Goal: Navigation & Orientation: Find specific page/section

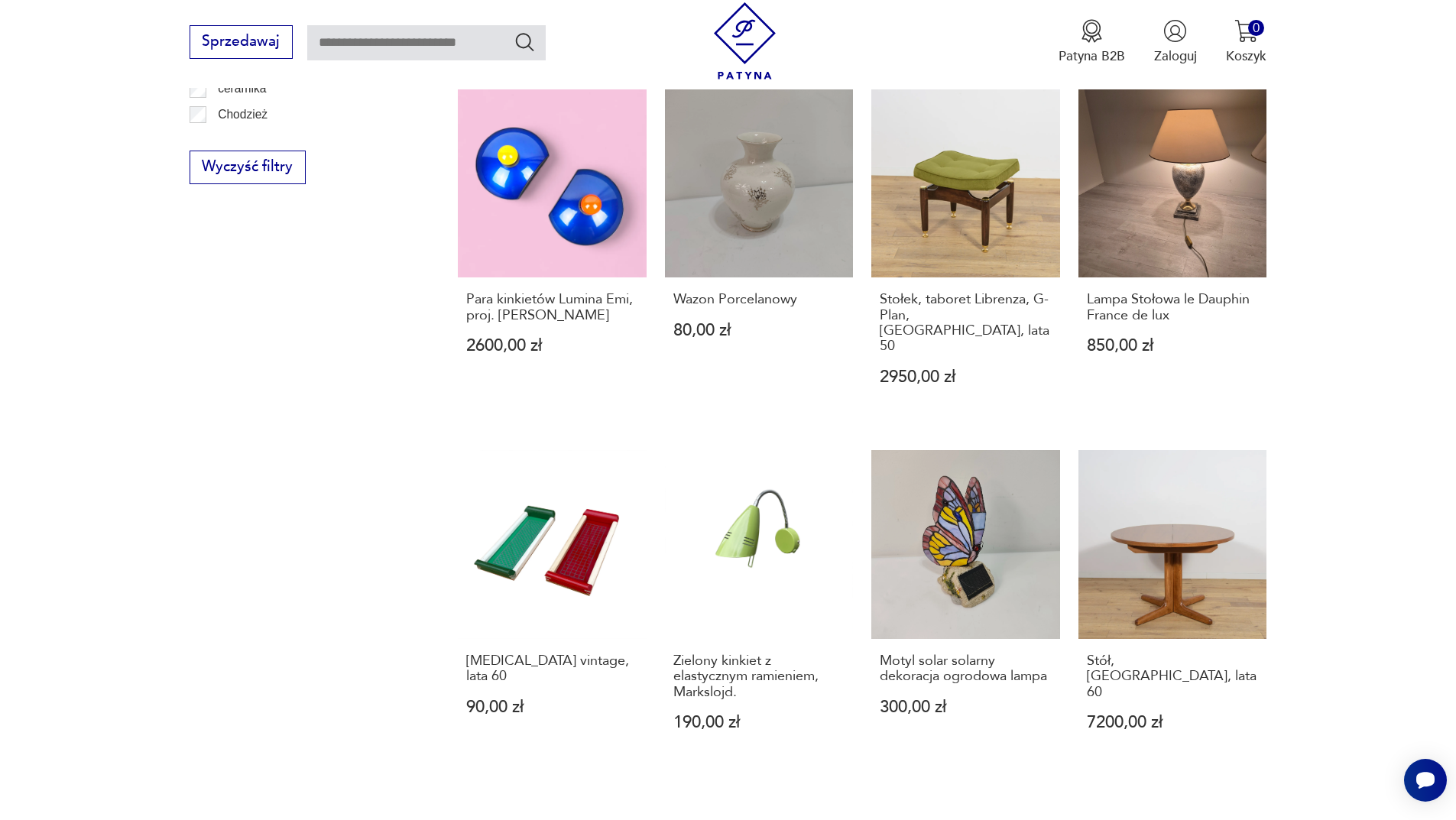
scroll to position [1253, 0]
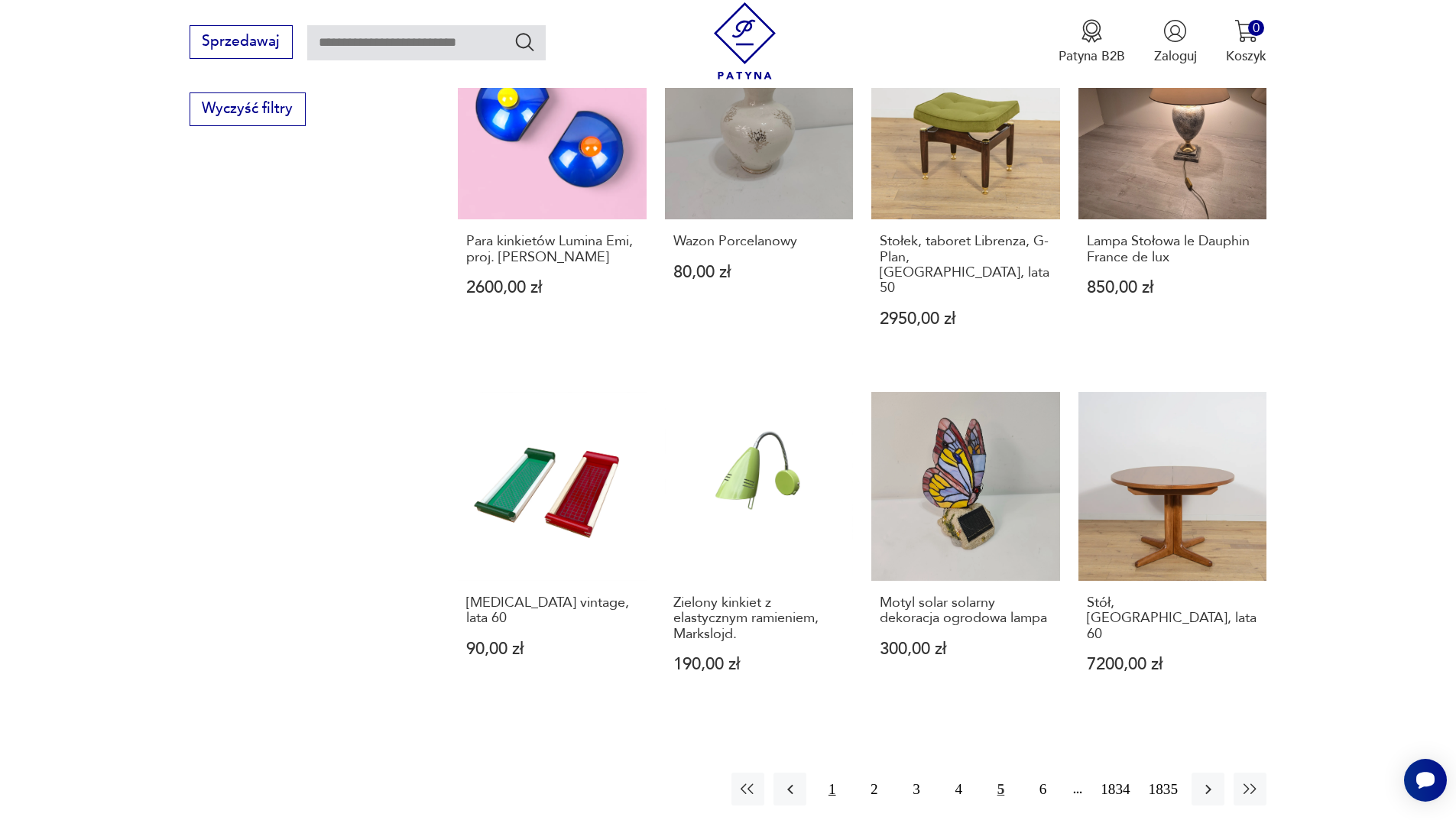
click at [833, 773] on button "1" at bounding box center [832, 789] width 33 height 33
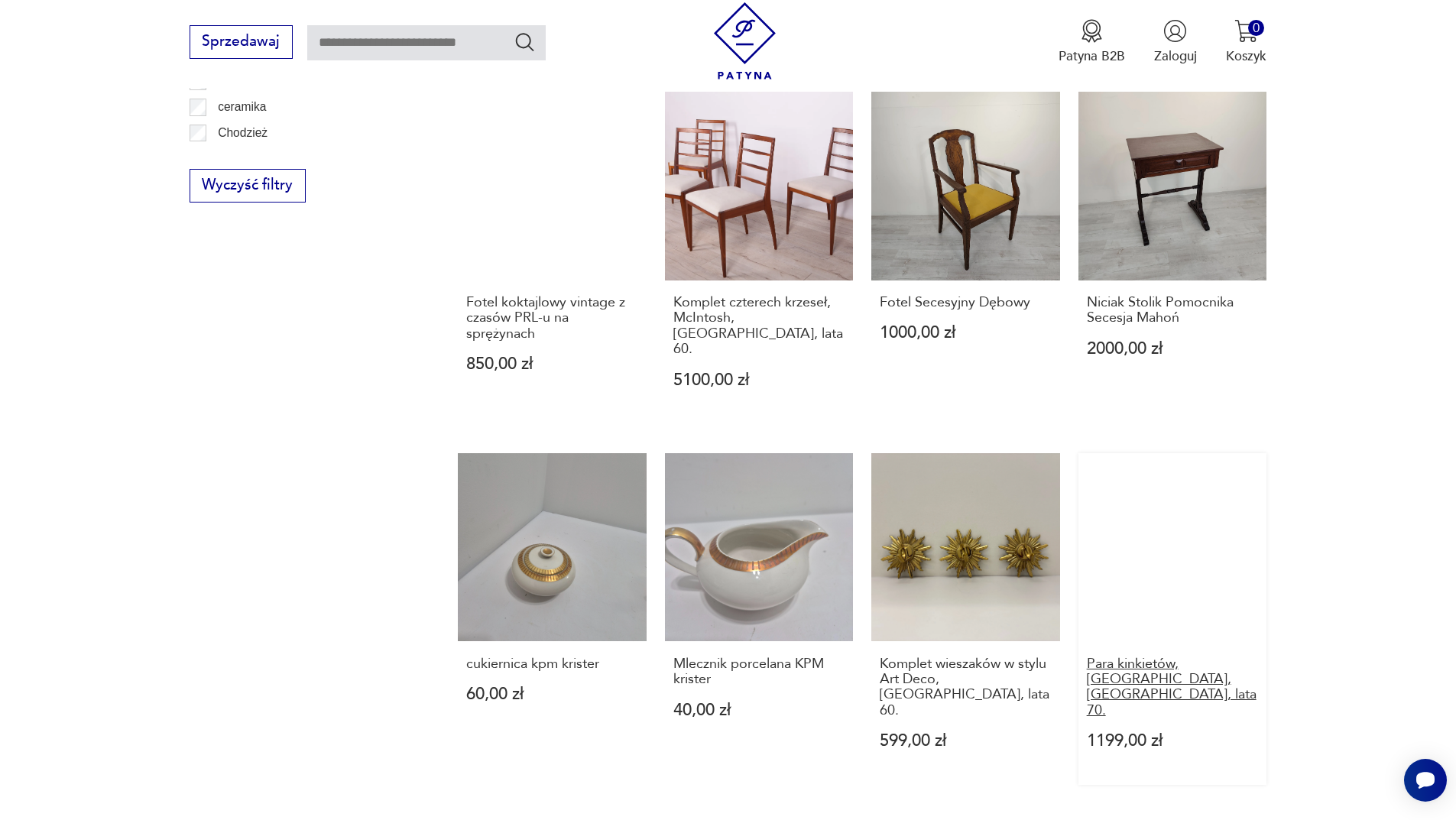
scroll to position [1253, 0]
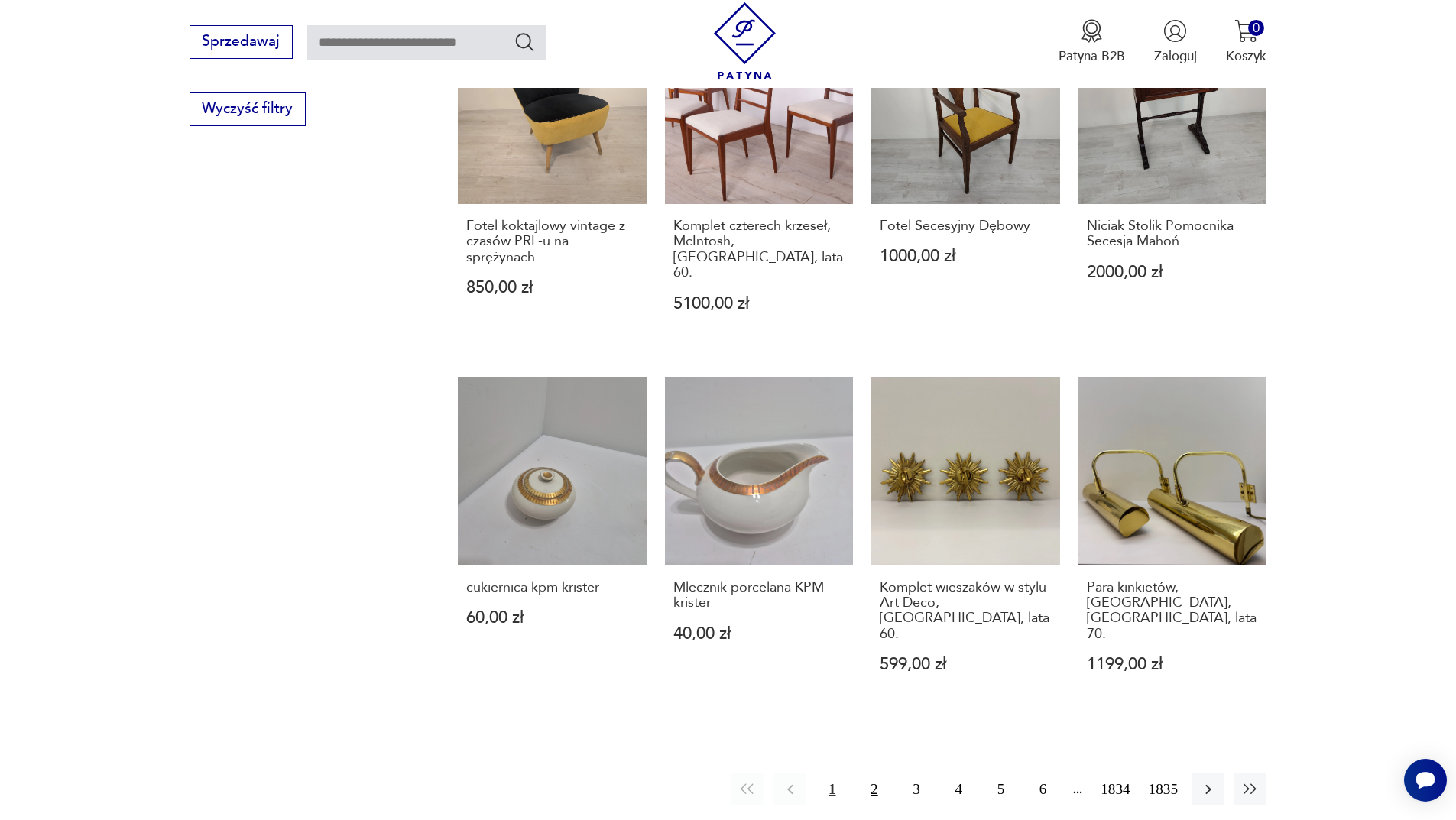
click at [874, 773] on button "2" at bounding box center [873, 789] width 33 height 33
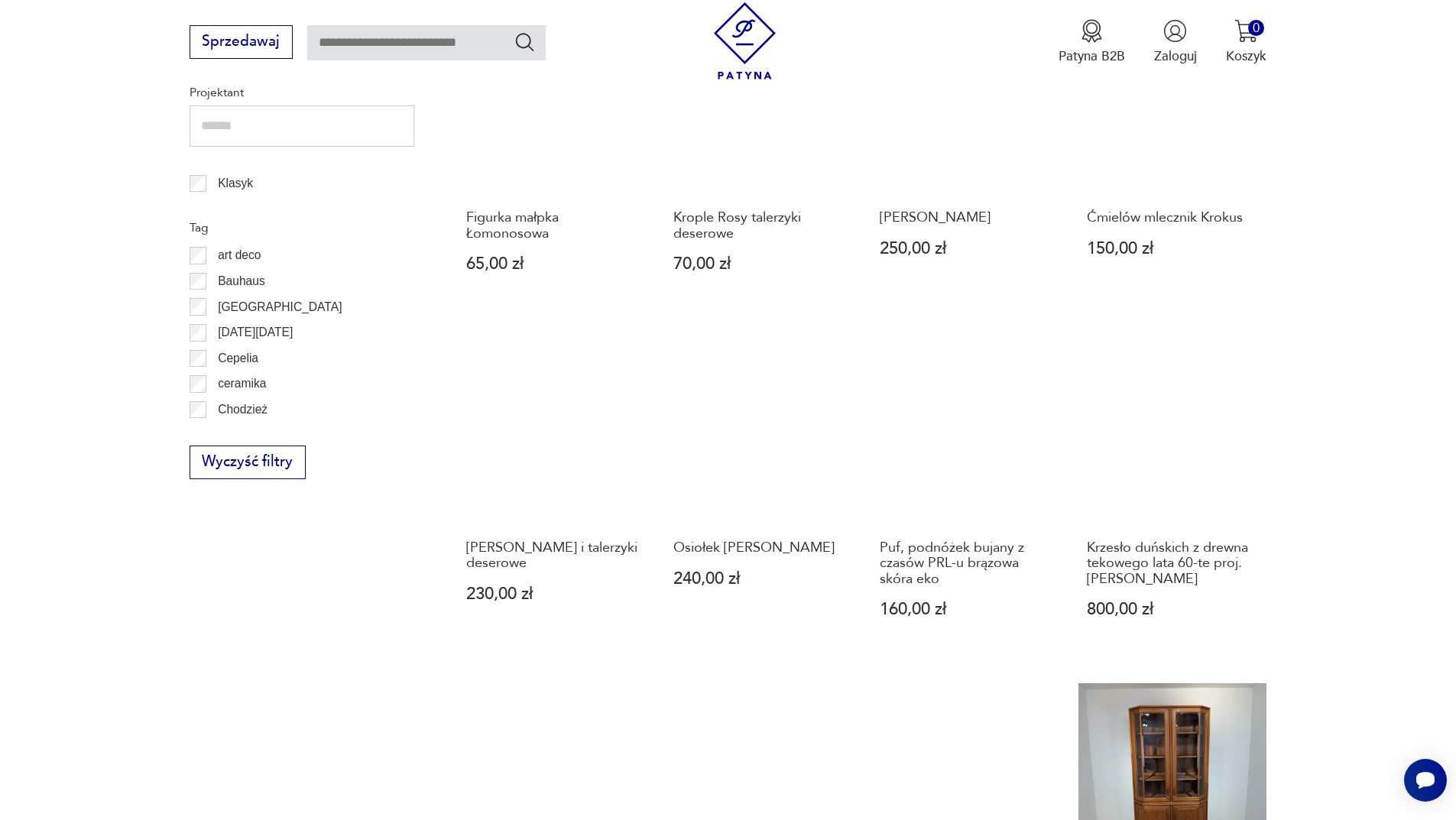
scroll to position [1253, 0]
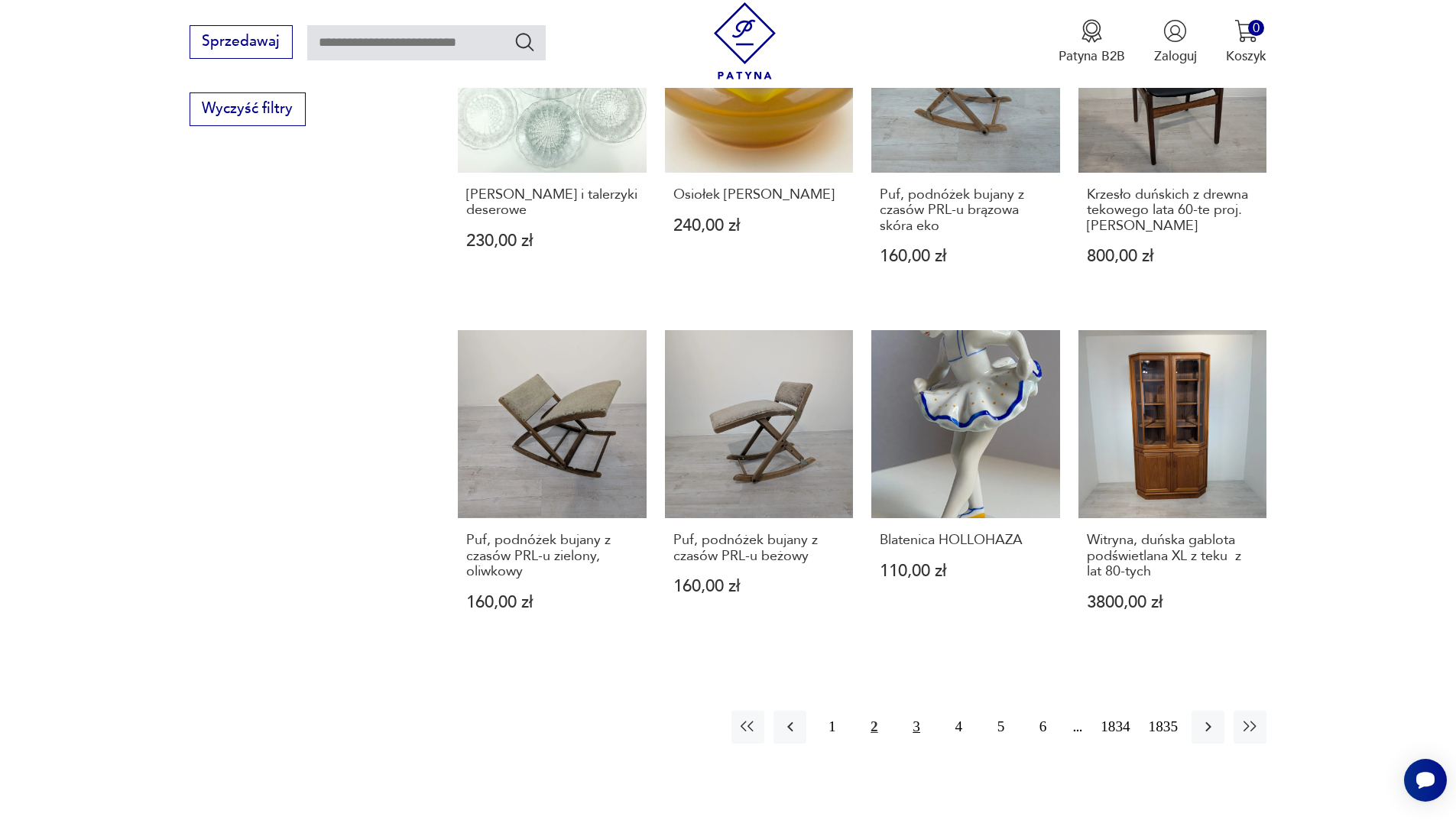
click at [914, 713] on button "3" at bounding box center [915, 726] width 33 height 33
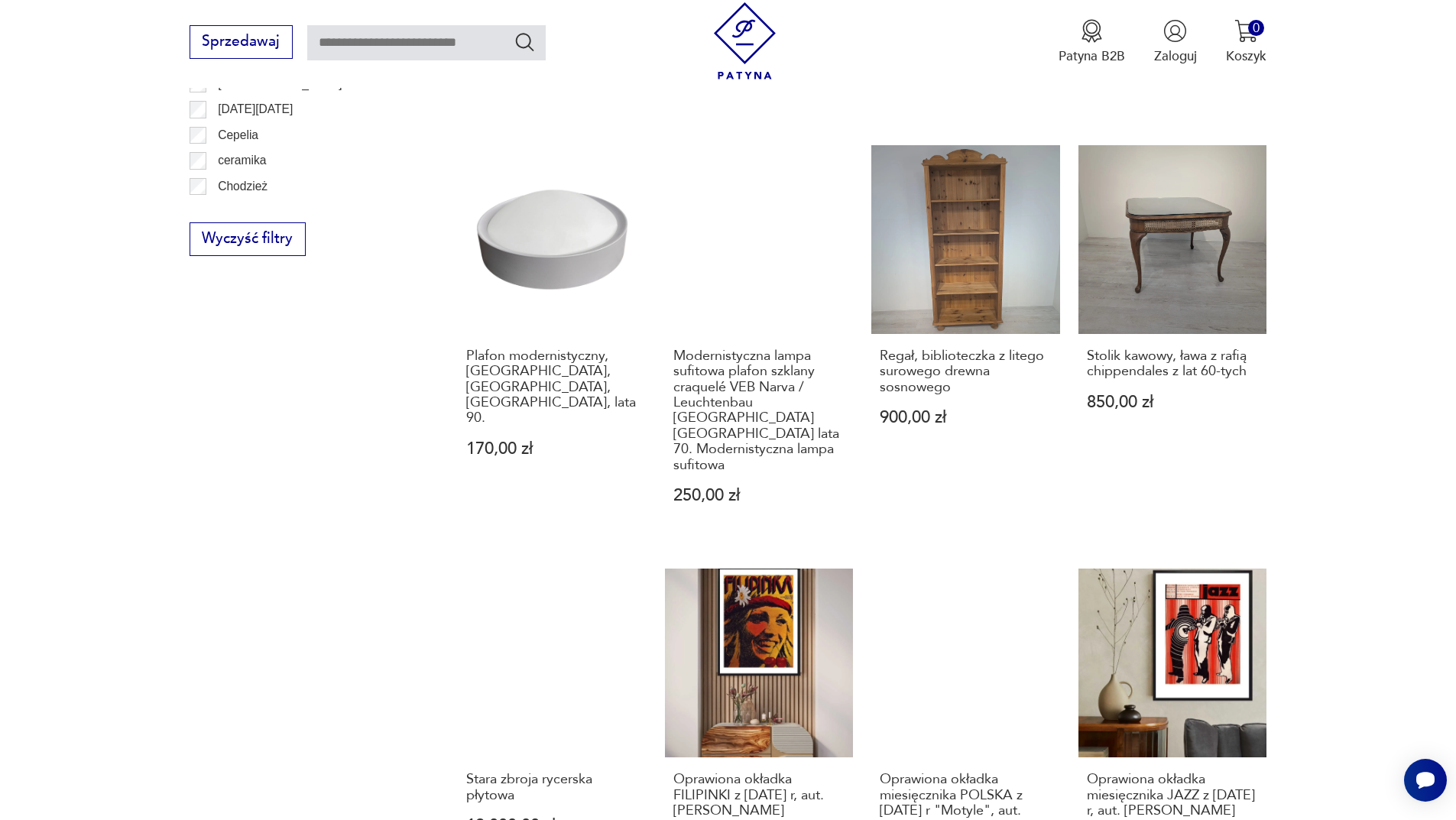
scroll to position [1405, 0]
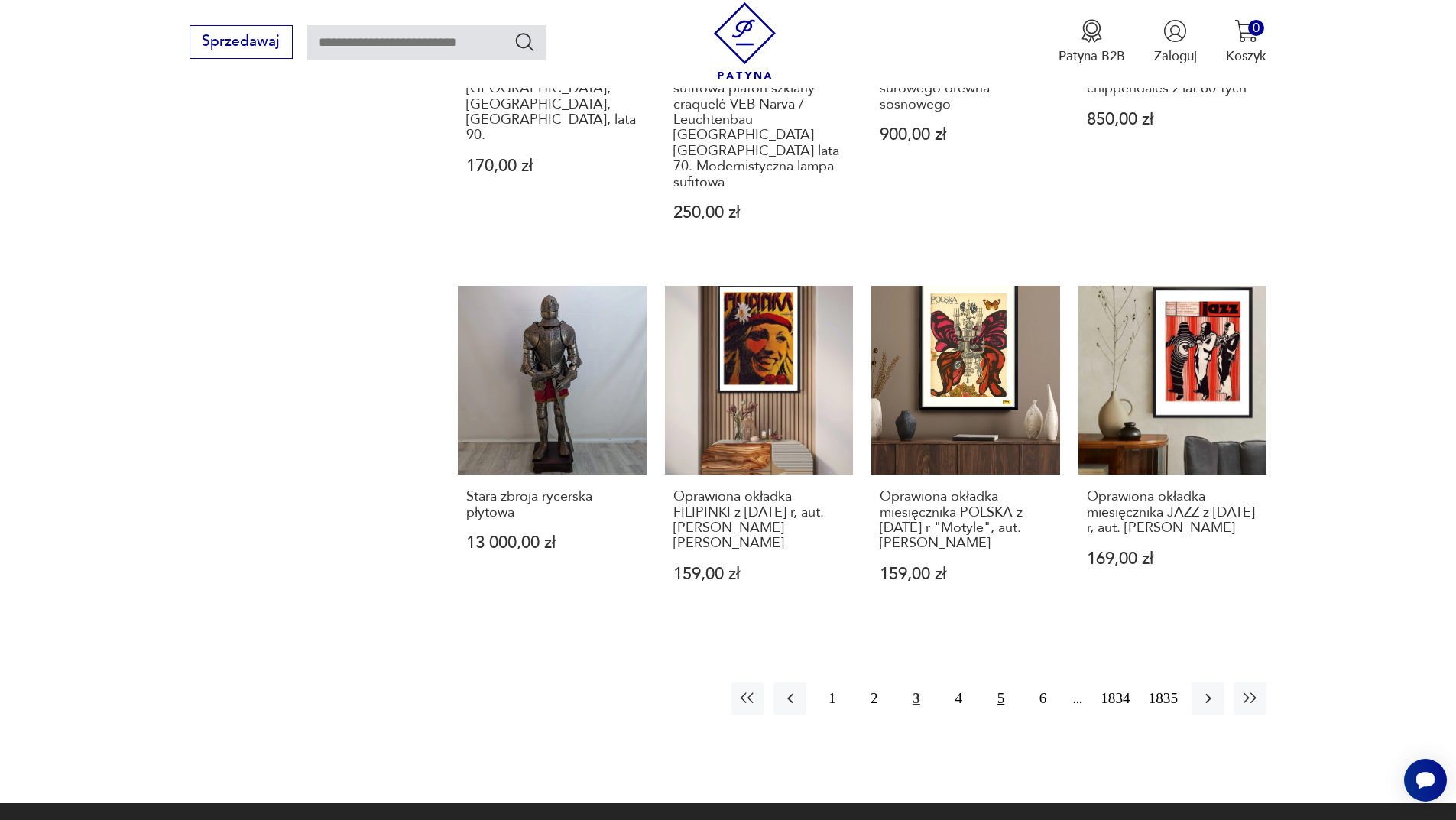
click at [997, 682] on button "5" at bounding box center [1000, 699] width 33 height 33
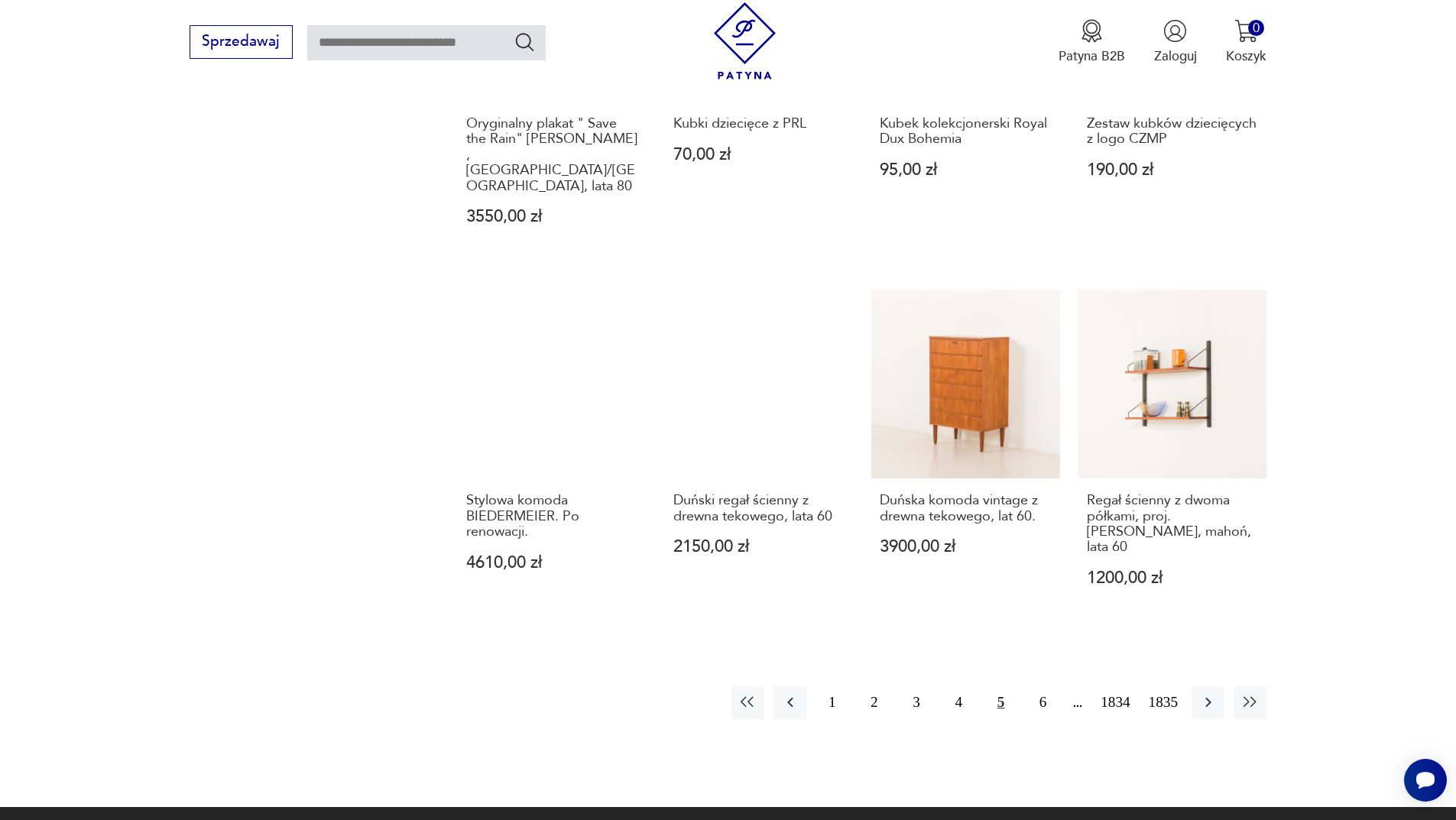
scroll to position [1329, 0]
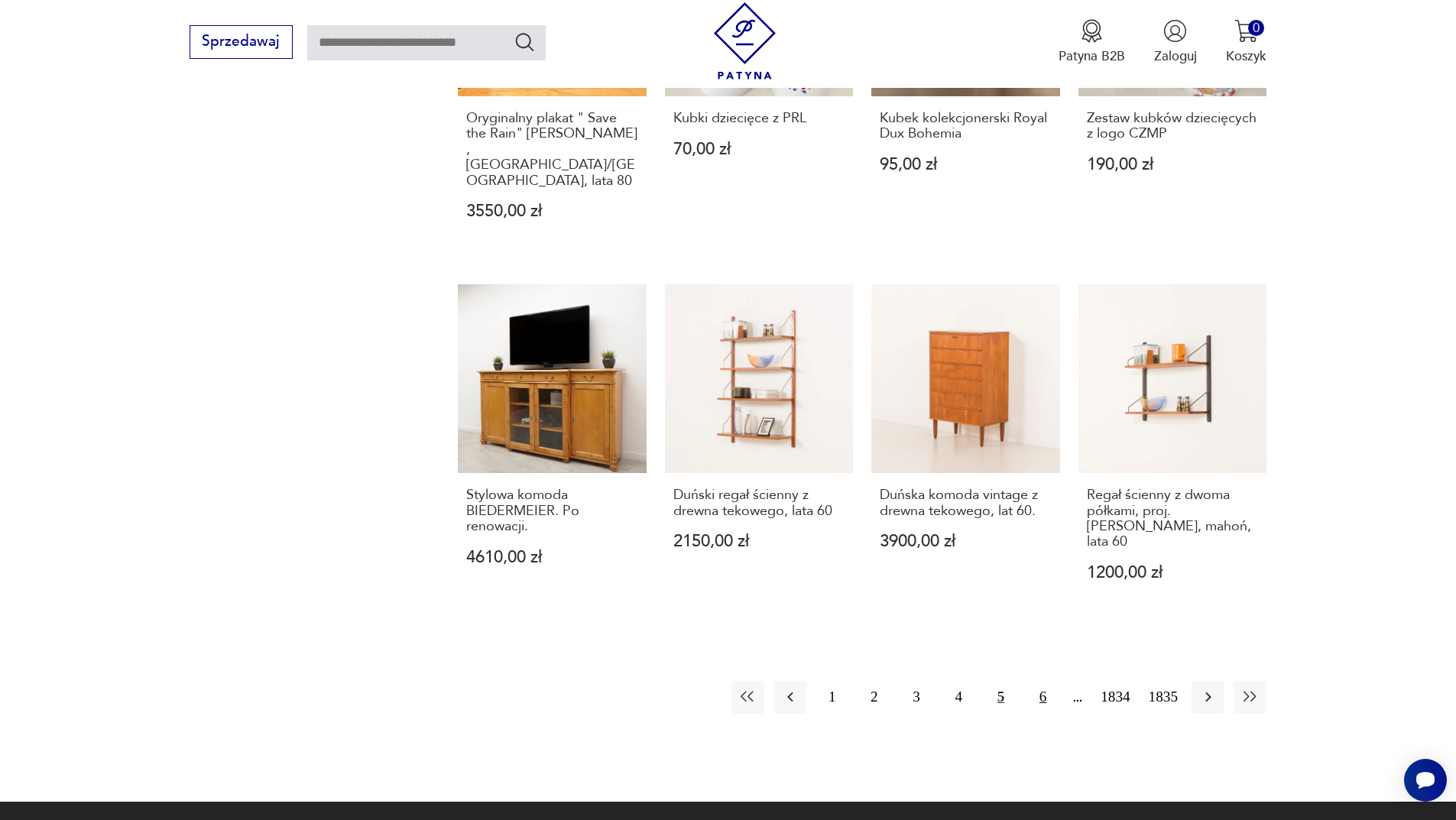
click at [1044, 681] on button "6" at bounding box center [1043, 697] width 33 height 33
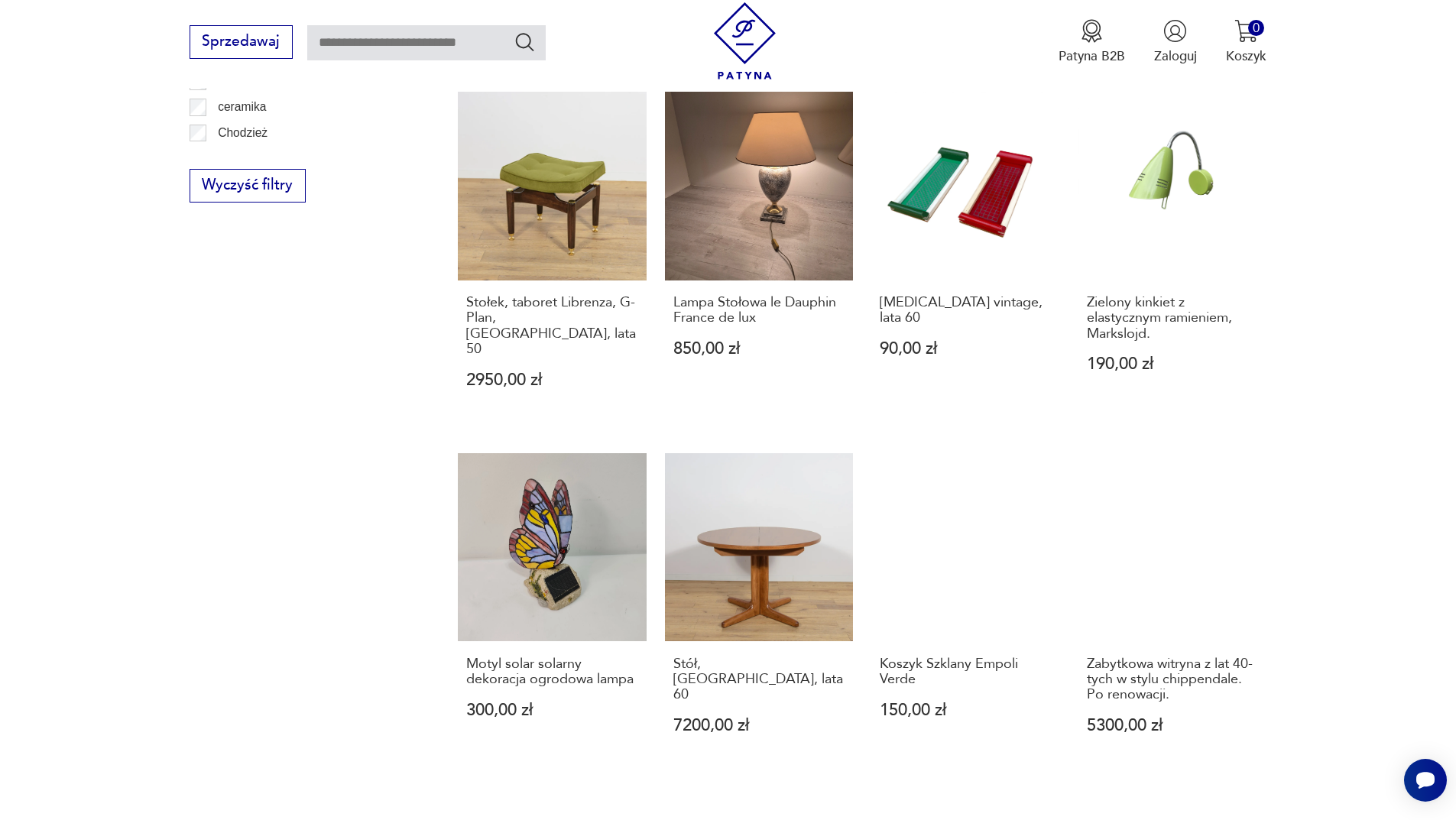
scroll to position [1558, 0]
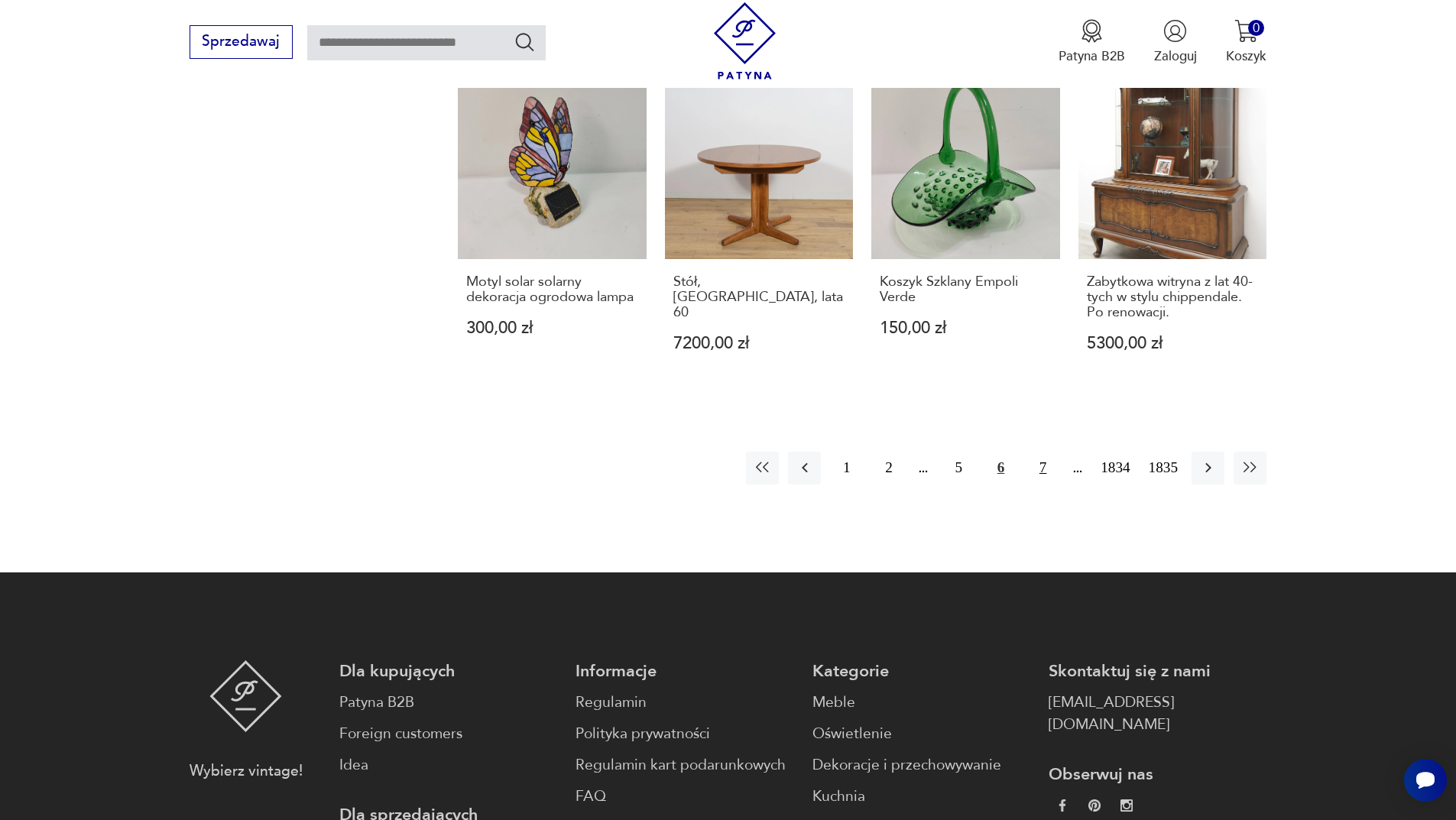
click at [1038, 451] on button "7" at bounding box center [1043, 467] width 33 height 33
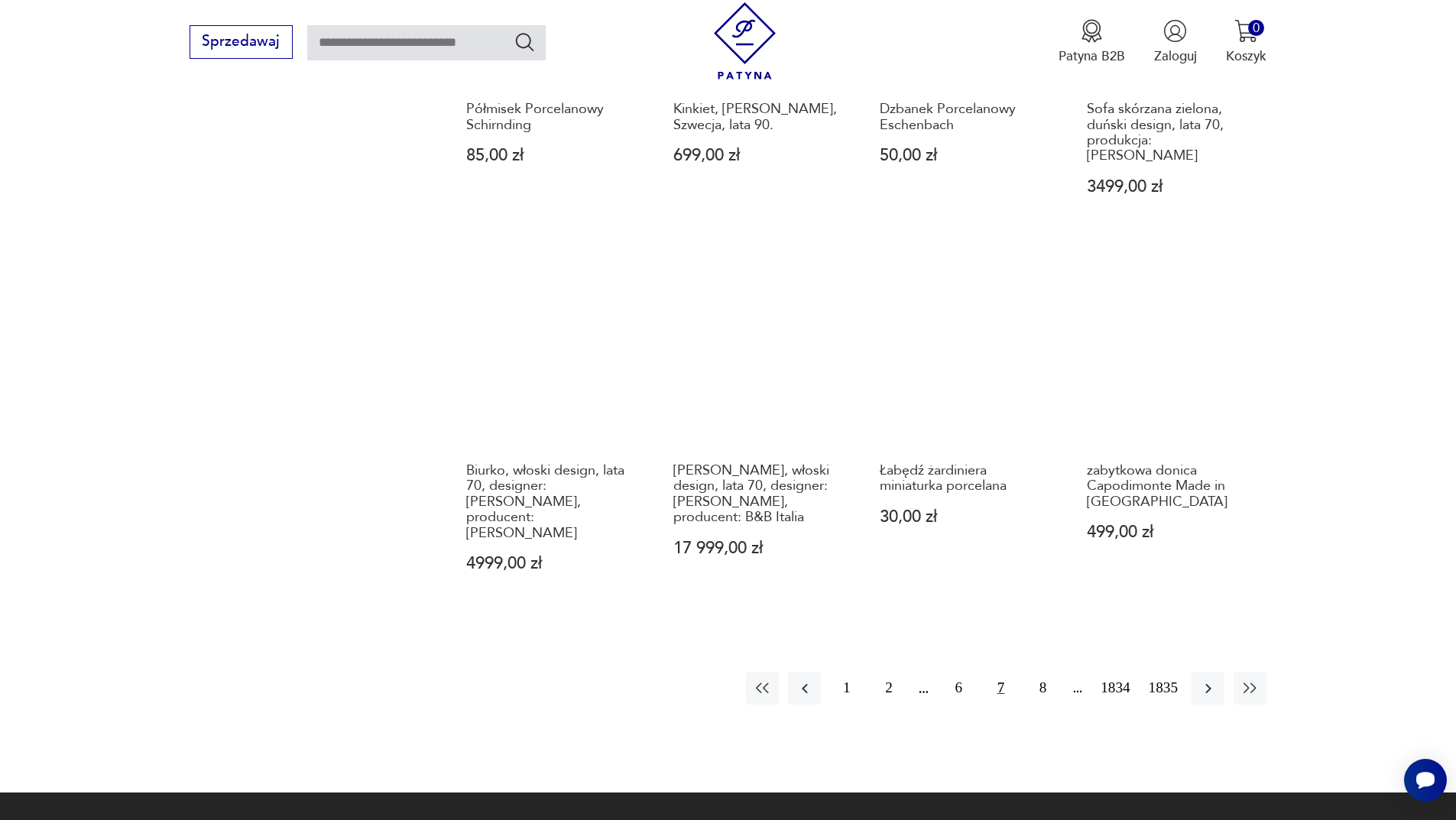
scroll to position [1482, 0]
